Goal: Information Seeking & Learning: Understand process/instructions

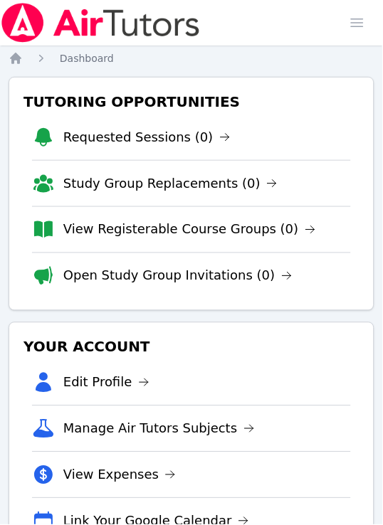
scroll to position [323, 0]
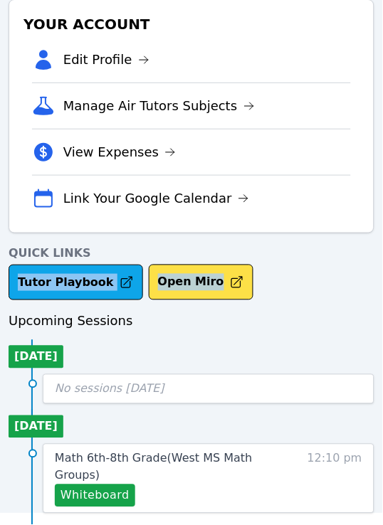
drag, startPoint x: 279, startPoint y: 266, endPoint x: 333, endPoint y: 282, distance: 56.3
click at [333, 282] on div "Quick Links Tutor Playbook Open Miro" at bounding box center [192, 273] width 366 height 56
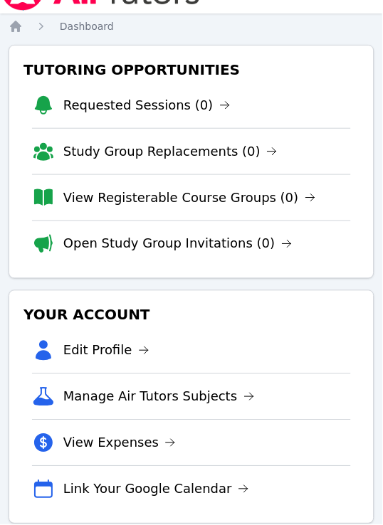
scroll to position [0, 0]
